Goal: Task Accomplishment & Management: Use online tool/utility

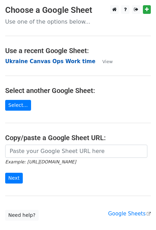
click at [43, 60] on strong "Ukraine Canvas Ops Work time" at bounding box center [50, 61] width 90 height 6
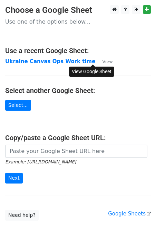
click at [102, 61] on small "View" at bounding box center [107, 61] width 10 height 5
click at [11, 100] on link "Select..." at bounding box center [18, 105] width 26 height 11
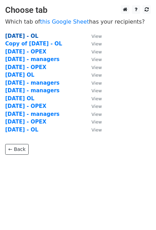
click at [38, 35] on strong "September 25 - OL" at bounding box center [21, 36] width 33 height 6
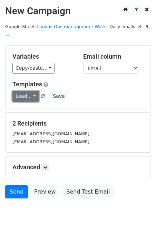
click at [33, 91] on link "Load..." at bounding box center [25, 96] width 27 height 11
click at [28, 106] on link "Invoice" at bounding box center [40, 111] width 55 height 11
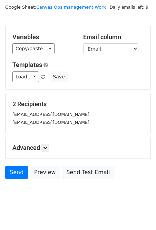
click at [44, 119] on small "[EMAIL_ADDRESS][DOMAIN_NAME]" at bounding box center [50, 121] width 77 height 5
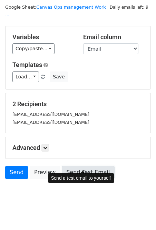
click at [75, 165] on link "Send Test Email" at bounding box center [88, 171] width 53 height 13
click at [85, 167] on link "Send Test Email" at bounding box center [88, 171] width 53 height 13
